Goal: Find specific page/section: Find specific page/section

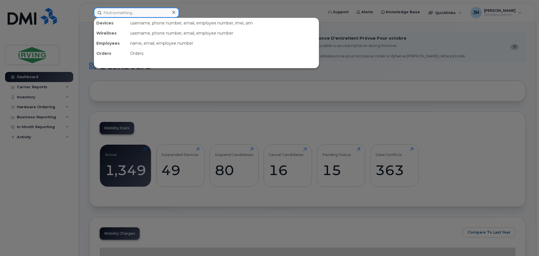
click at [149, 12] on input at bounding box center [136, 13] width 85 height 10
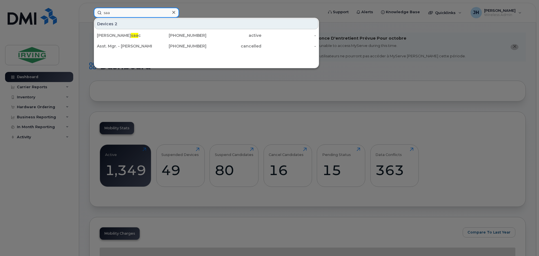
drag, startPoint x: 125, startPoint y: 15, endPoint x: 92, endPoint y: 17, distance: 33.3
click at [92, 17] on div "saa Devices 2 John MacI saa c 902-222-8300 active - Asst. Mgr. - John Maci saa …" at bounding box center [206, 13] width 235 height 10
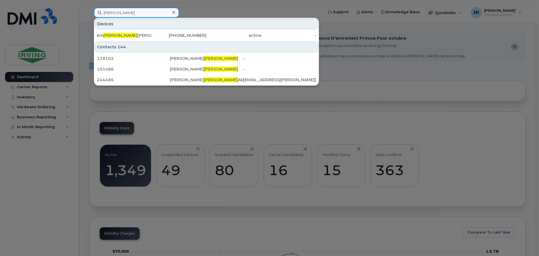
drag, startPoint x: 108, startPoint y: 12, endPoint x: 8, endPoint y: 29, distance: 101.6
click at [89, 18] on div "manuel Devices Em manuel Thebeau 506-521-5361 active - Contacts 144 129102 Abel…" at bounding box center [206, 13] width 235 height 10
drag, startPoint x: 123, startPoint y: 10, endPoint x: 123, endPoint y: 15, distance: 4.3
click at [123, 10] on input "manuel" at bounding box center [136, 13] width 85 height 10
drag, startPoint x: 110, startPoint y: 14, endPoint x: 86, endPoint y: 14, distance: 23.4
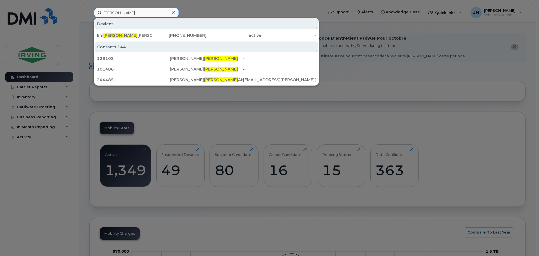
click at [89, 14] on div "manuel Devices Em manuel Thebeau 506-521-5361 active - Contacts 144 129102 Abel…" at bounding box center [206, 13] width 235 height 10
paste input "5063780838"
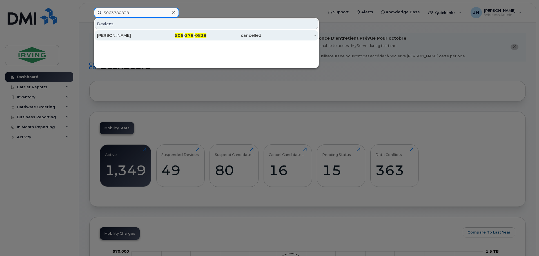
type input "5063780838"
click at [128, 34] on div "[PERSON_NAME]" at bounding box center [124, 36] width 55 height 6
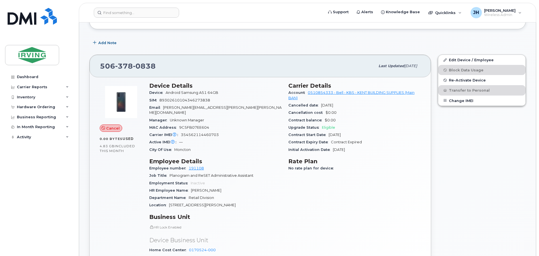
scroll to position [113, 0]
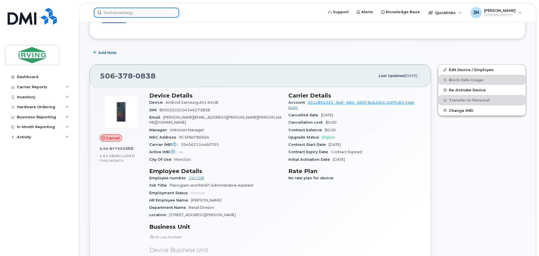
click at [153, 14] on input at bounding box center [136, 13] width 85 height 10
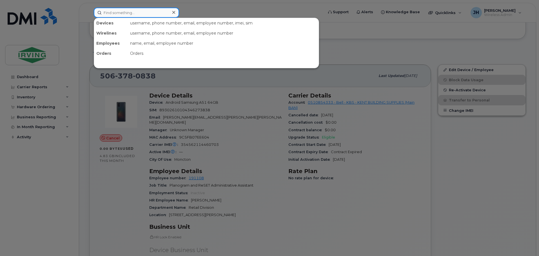
drag, startPoint x: 152, startPoint y: 14, endPoint x: 91, endPoint y: 17, distance: 60.6
click at [91, 17] on div "Devices username, phone number, email, employee number, imei, sim Wirelines use…" at bounding box center [206, 13] width 235 height 10
paste input "9028701225"
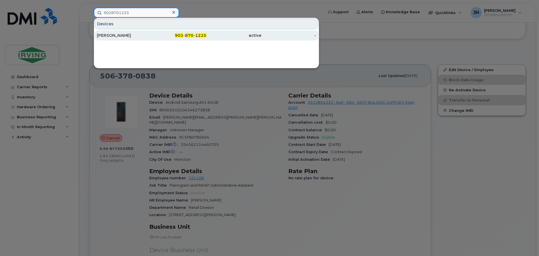
type input "9028701225"
click at [145, 35] on div "[PERSON_NAME]" at bounding box center [124, 36] width 55 height 6
